Goal: Task Accomplishment & Management: Manage account settings

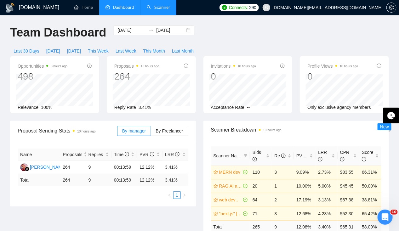
click at [161, 7] on link "Scanner" at bounding box center [158, 7] width 23 height 5
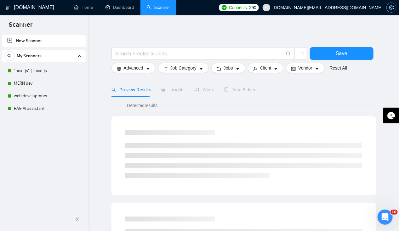
click at [391, 8] on icon "setting" at bounding box center [391, 7] width 5 height 5
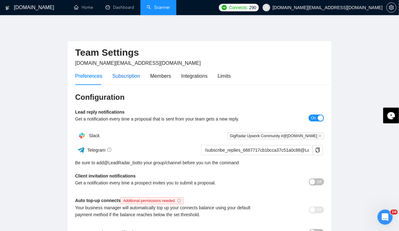
click at [126, 79] on div "Subscription" at bounding box center [126, 76] width 28 height 8
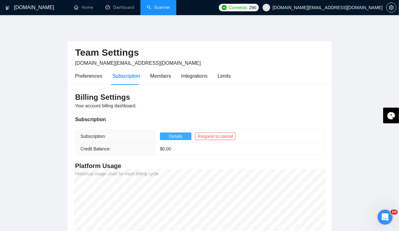
click at [182, 136] on button "Details" at bounding box center [175, 136] width 31 height 8
